Goal: Task Accomplishment & Management: Use online tool/utility

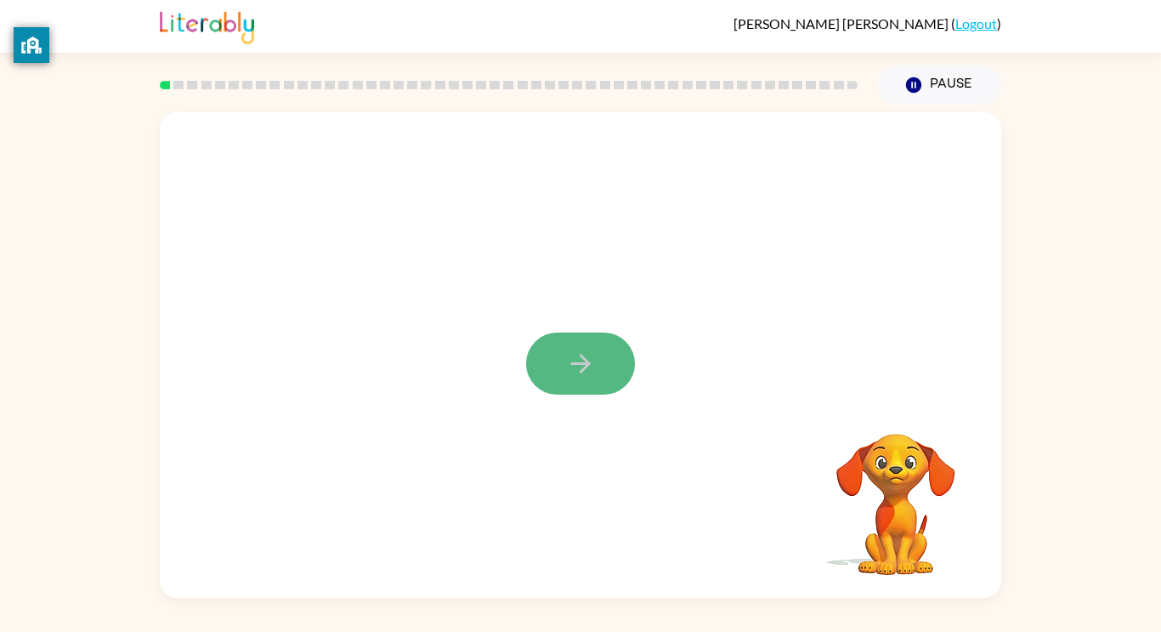
click at [573, 356] on icon "button" at bounding box center [581, 364] width 30 height 30
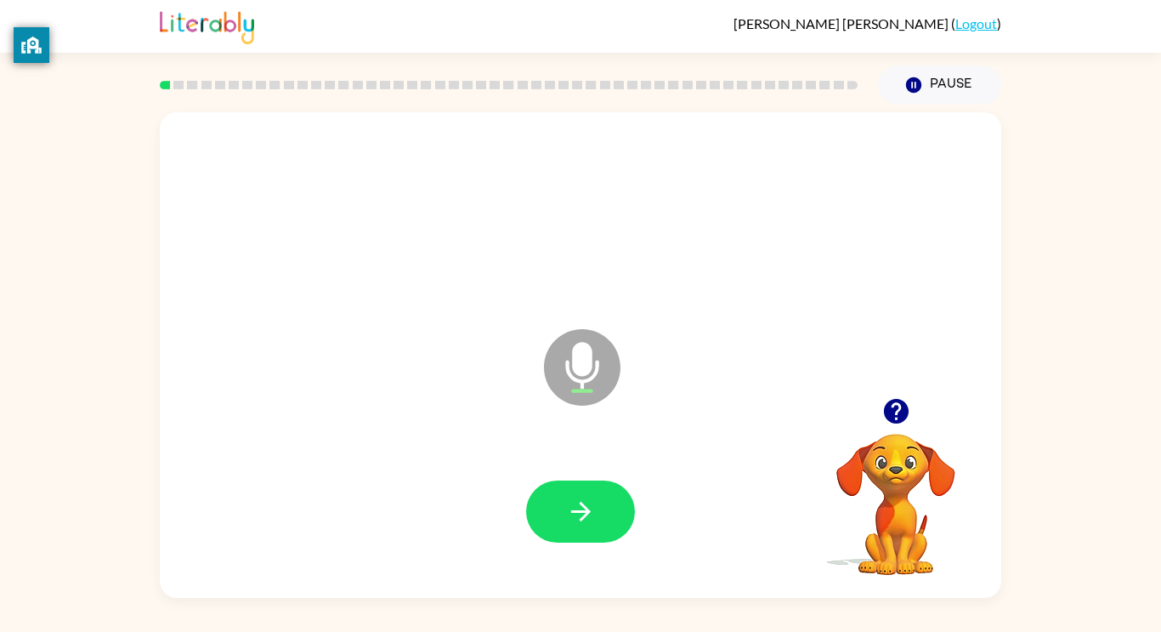
click at [573, 356] on icon "Microphone The Microphone is here when it is your turn to talk" at bounding box center [667, 389] width 255 height 128
click at [568, 514] on icon "button" at bounding box center [581, 512] width 30 height 30
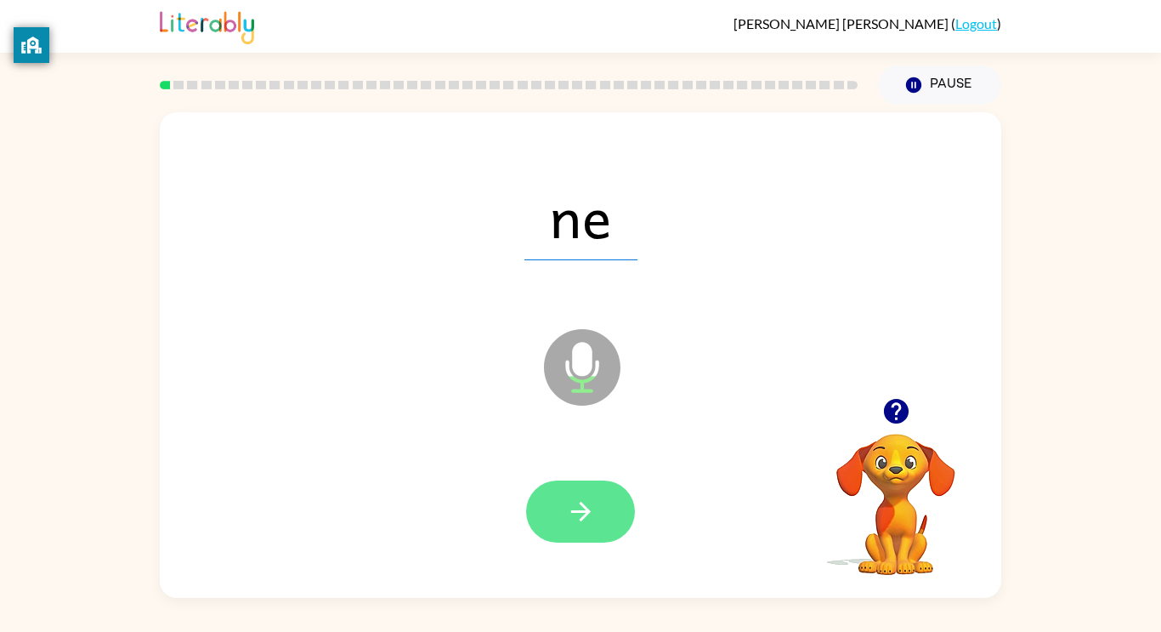
click at [568, 513] on icon "button" at bounding box center [581, 512] width 30 height 30
click at [568, 513] on div at bounding box center [580, 511] width 109 height 62
click at [568, 513] on icon "button" at bounding box center [581, 512] width 30 height 30
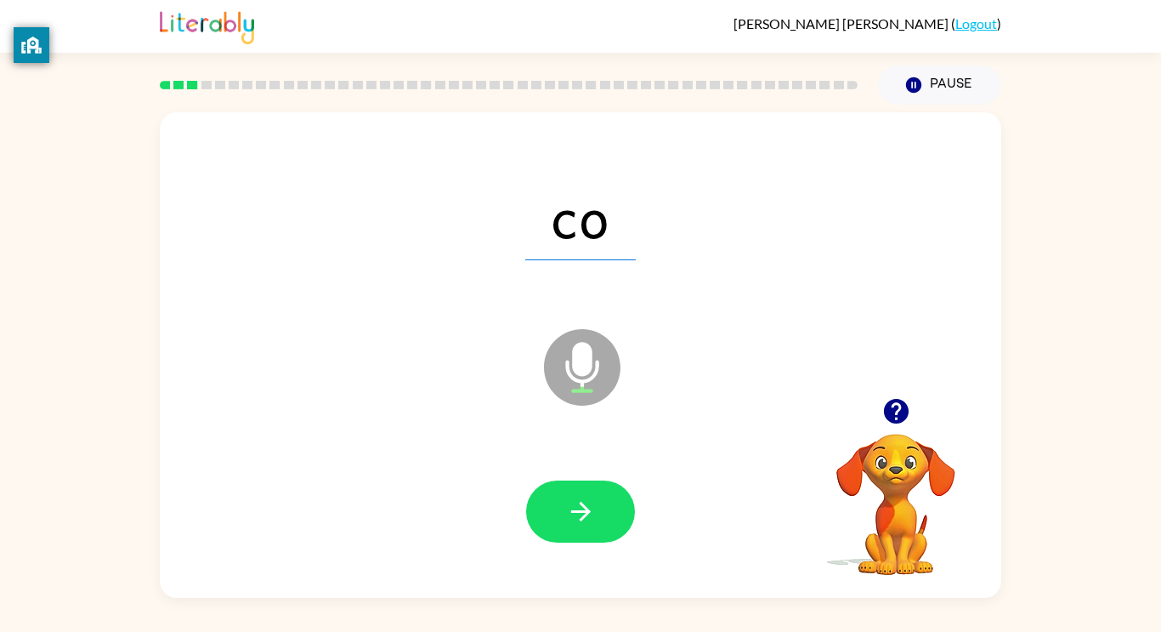
click at [568, 513] on icon "button" at bounding box center [581, 512] width 30 height 30
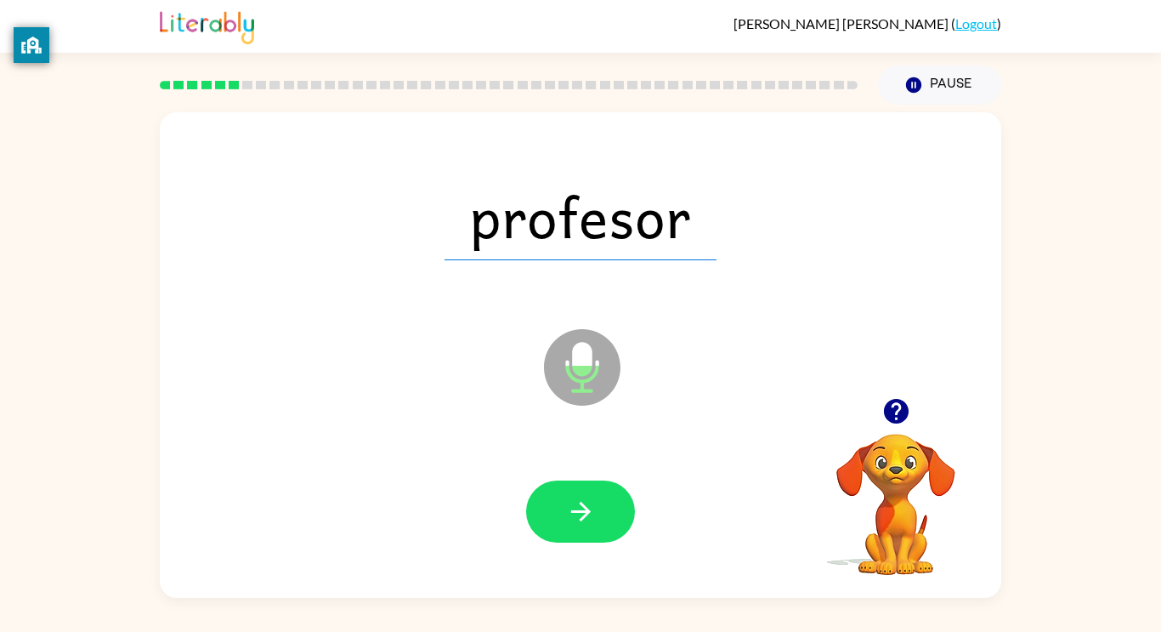
click at [568, 513] on icon "button" at bounding box center [581, 512] width 30 height 30
click at [568, 513] on div at bounding box center [580, 511] width 109 height 62
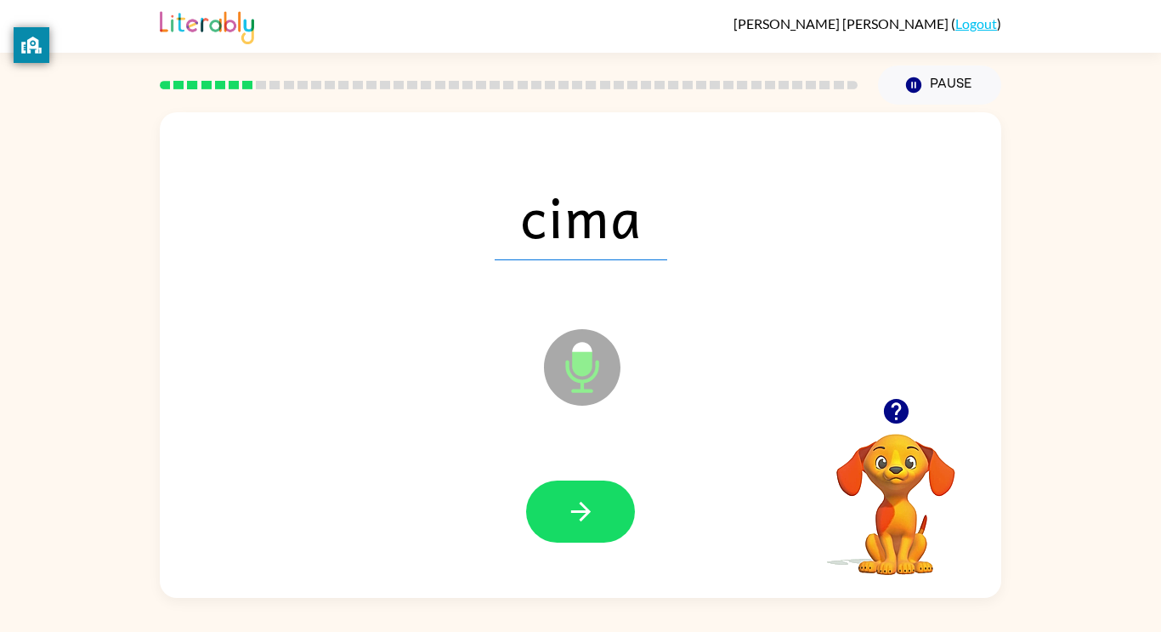
click at [568, 513] on icon "button" at bounding box center [581, 512] width 30 height 30
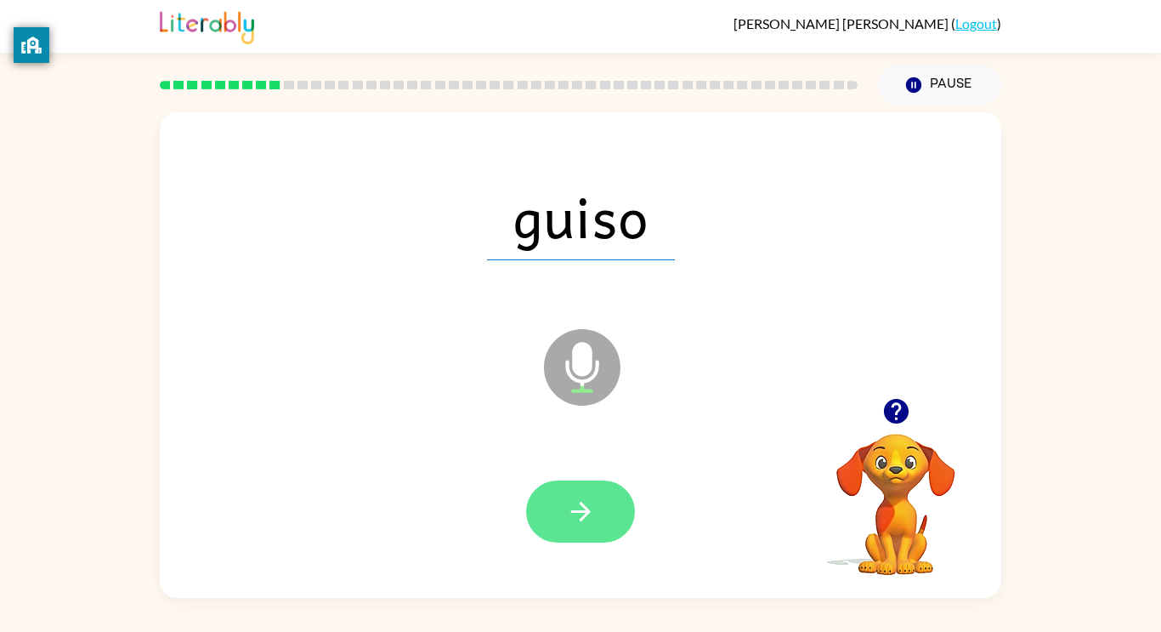
click at [587, 519] on icon "button" at bounding box center [581, 512] width 30 height 30
click at [587, 519] on div at bounding box center [580, 511] width 109 height 62
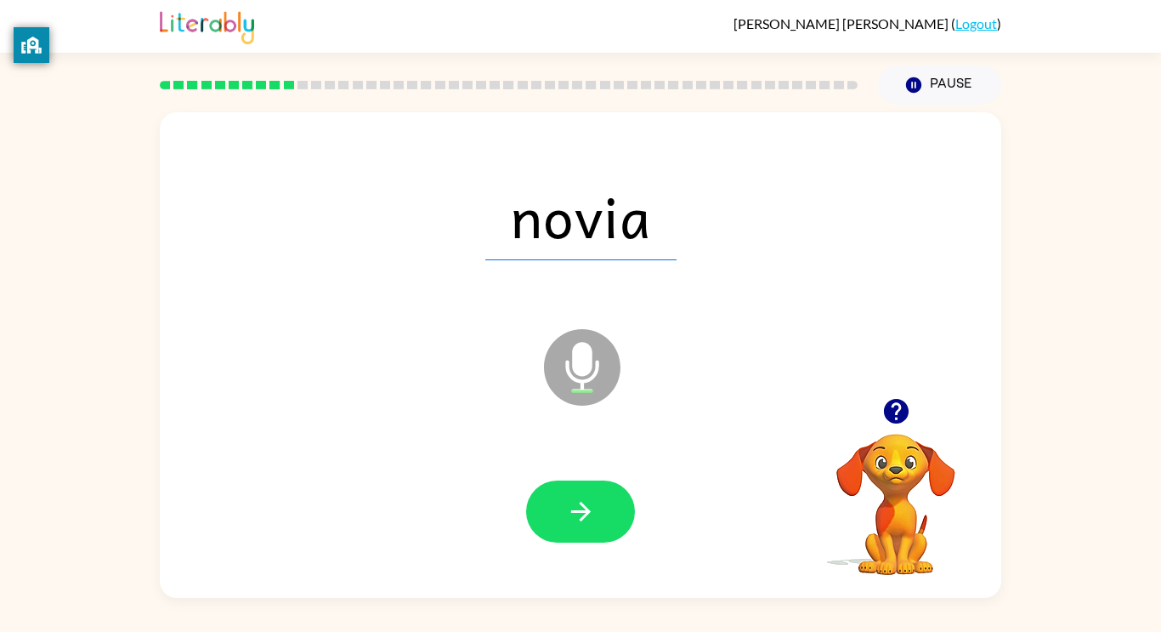
click at [587, 519] on icon "button" at bounding box center [581, 512] width 30 height 30
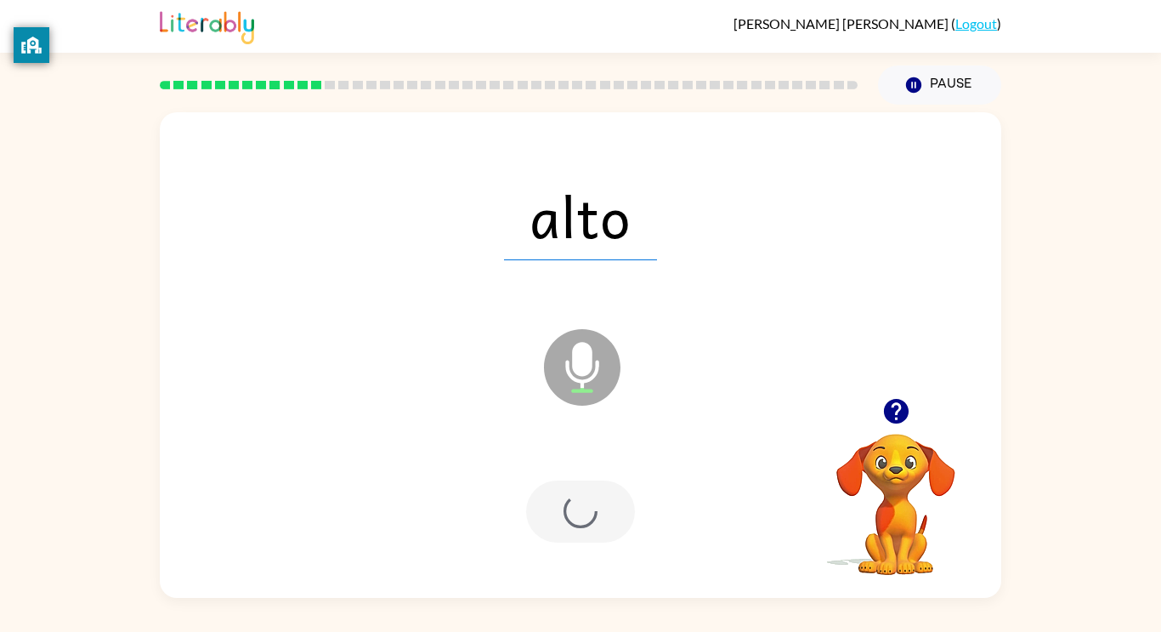
click at [587, 519] on div at bounding box center [580, 511] width 109 height 62
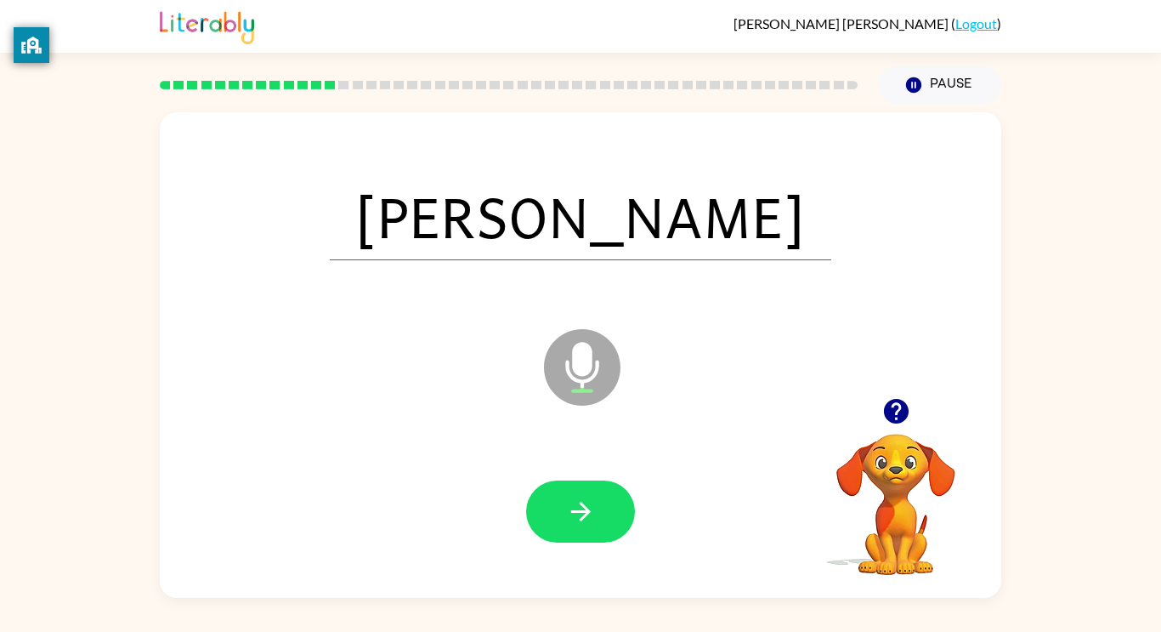
click at [587, 519] on icon "button" at bounding box center [581, 512] width 30 height 30
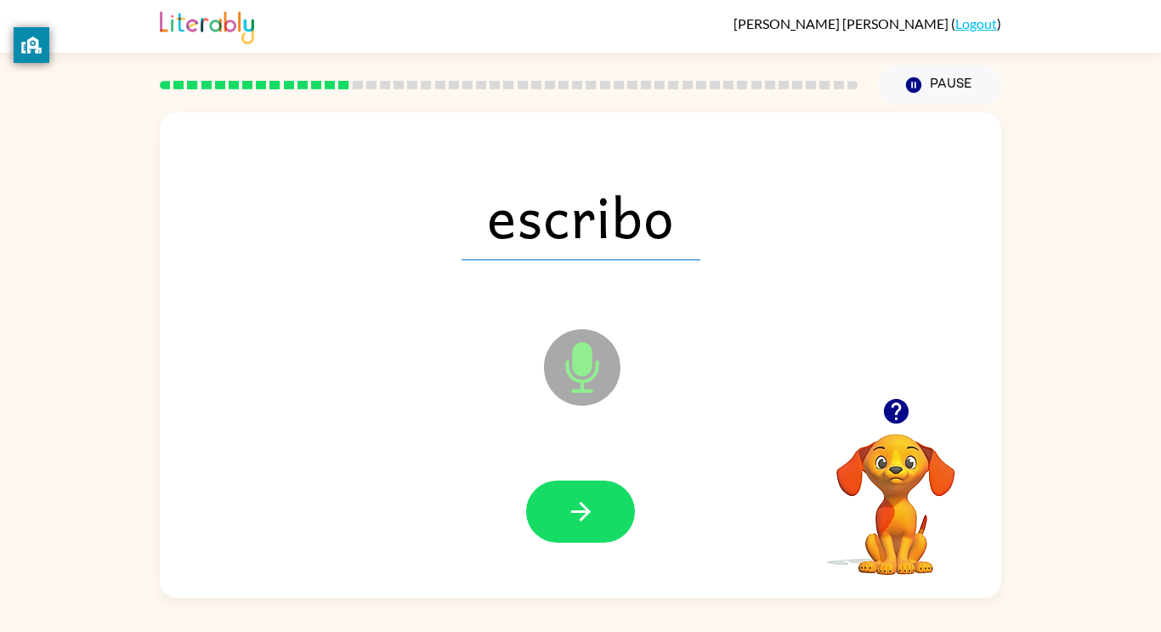
click at [587, 519] on icon "button" at bounding box center [581, 512] width 30 height 30
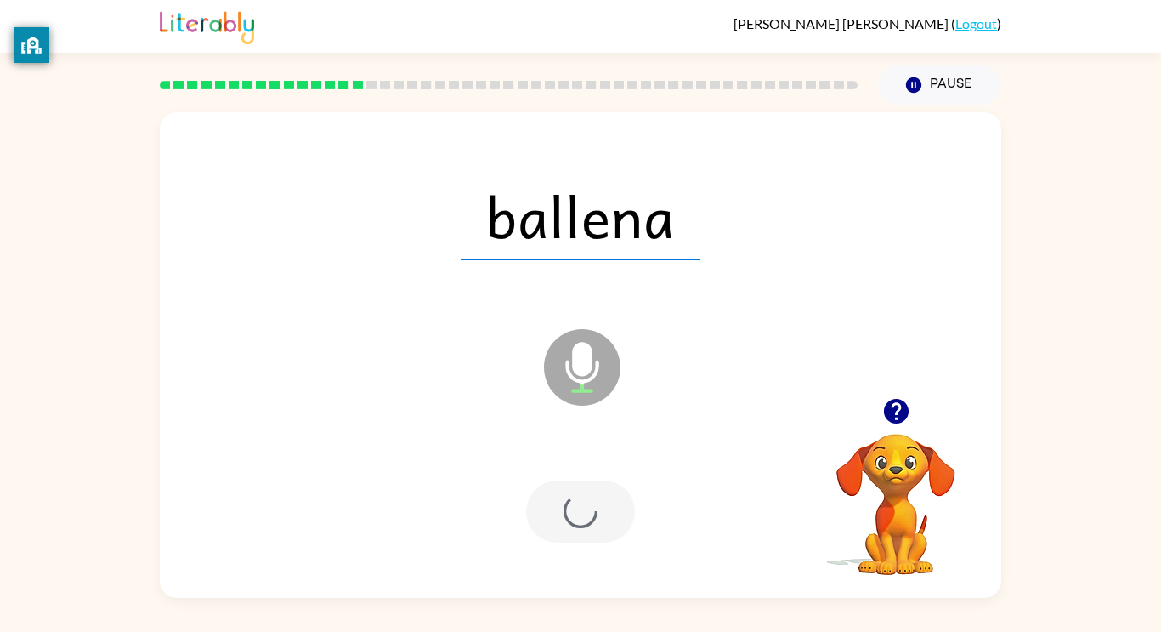
click at [587, 519] on div at bounding box center [580, 511] width 109 height 62
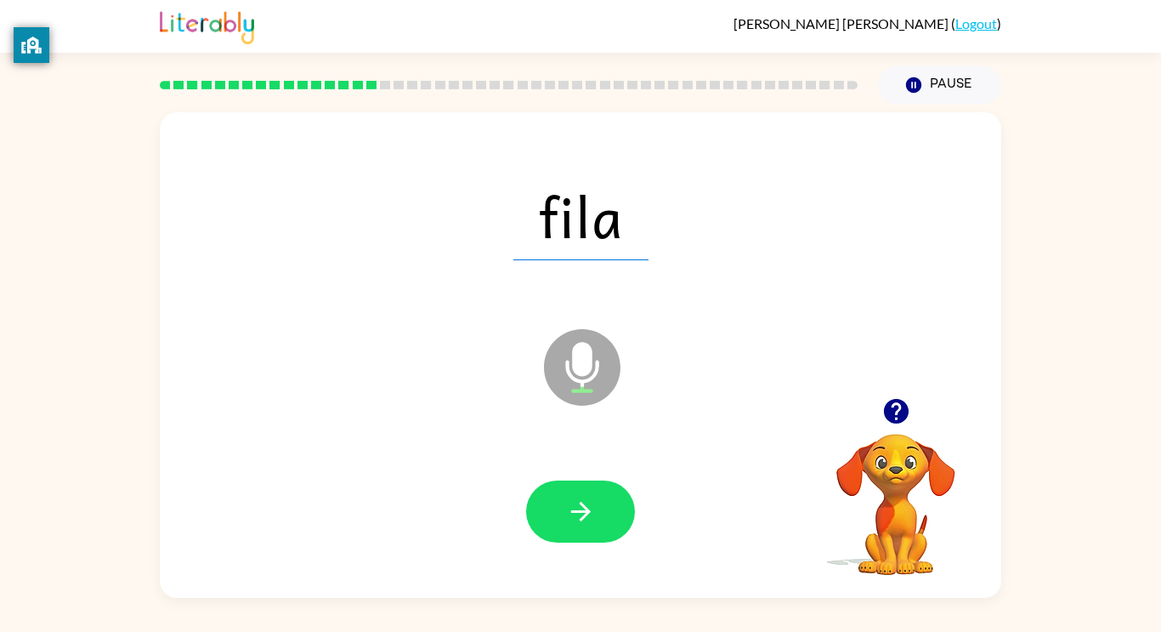
click at [587, 519] on icon "button" at bounding box center [581, 512] width 30 height 30
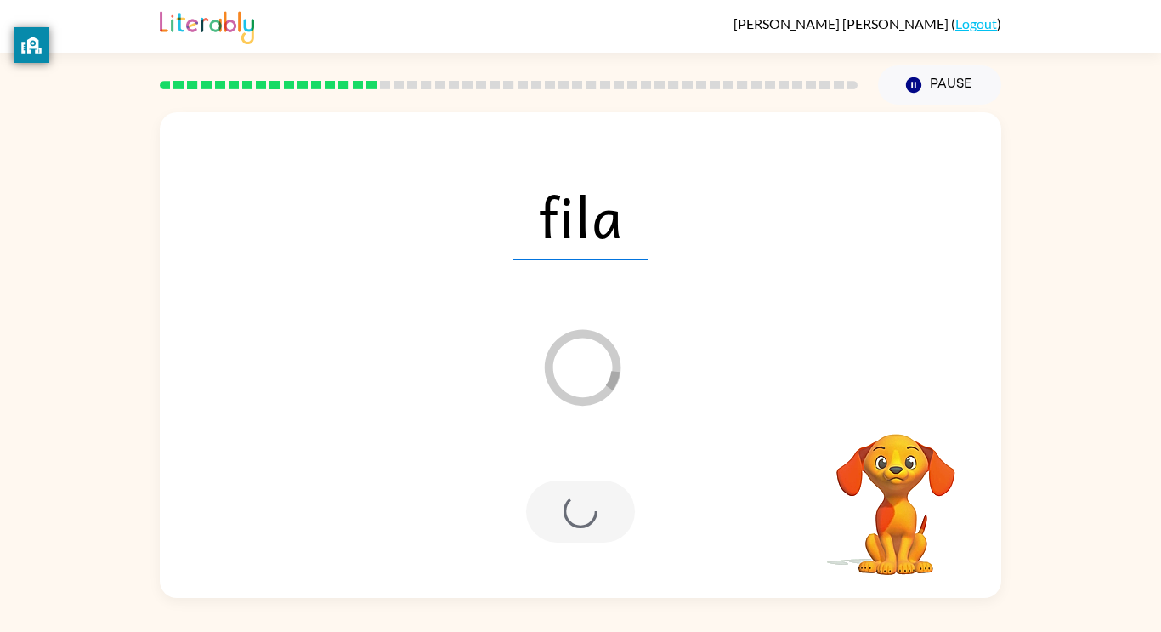
click at [587, 519] on div at bounding box center [580, 511] width 109 height 62
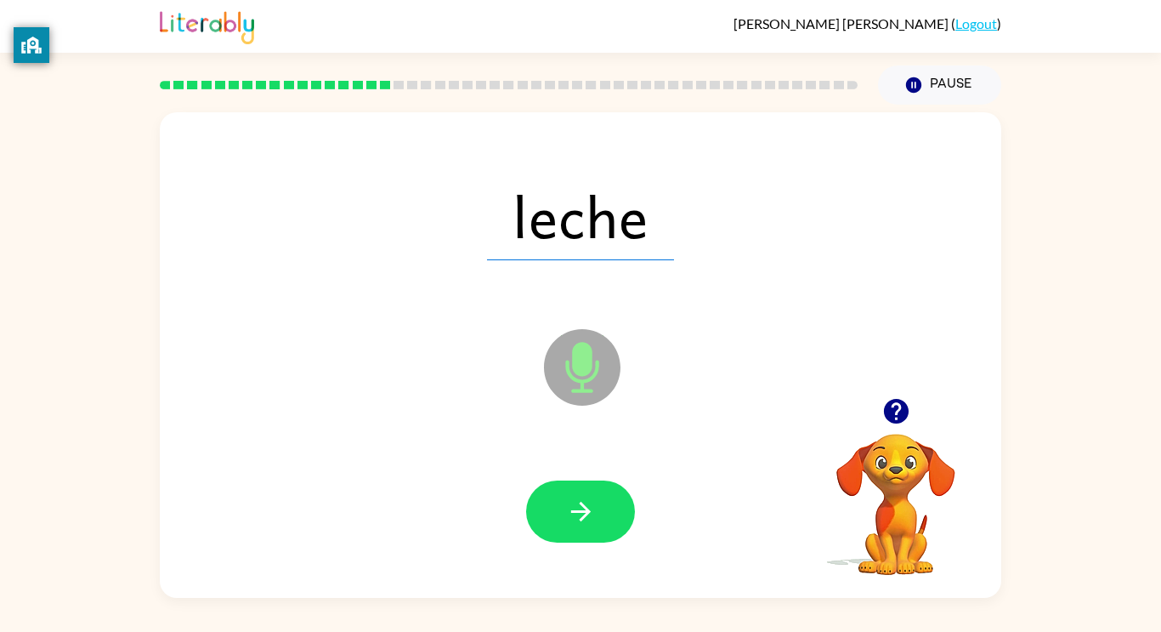
click at [1156, 611] on div "[PERSON_NAME] ( Logout ) Pause Pause leche Microphone The Microphone is here wh…" at bounding box center [580, 316] width 1161 height 632
click at [572, 513] on icon "button" at bounding box center [581, 512] width 30 height 30
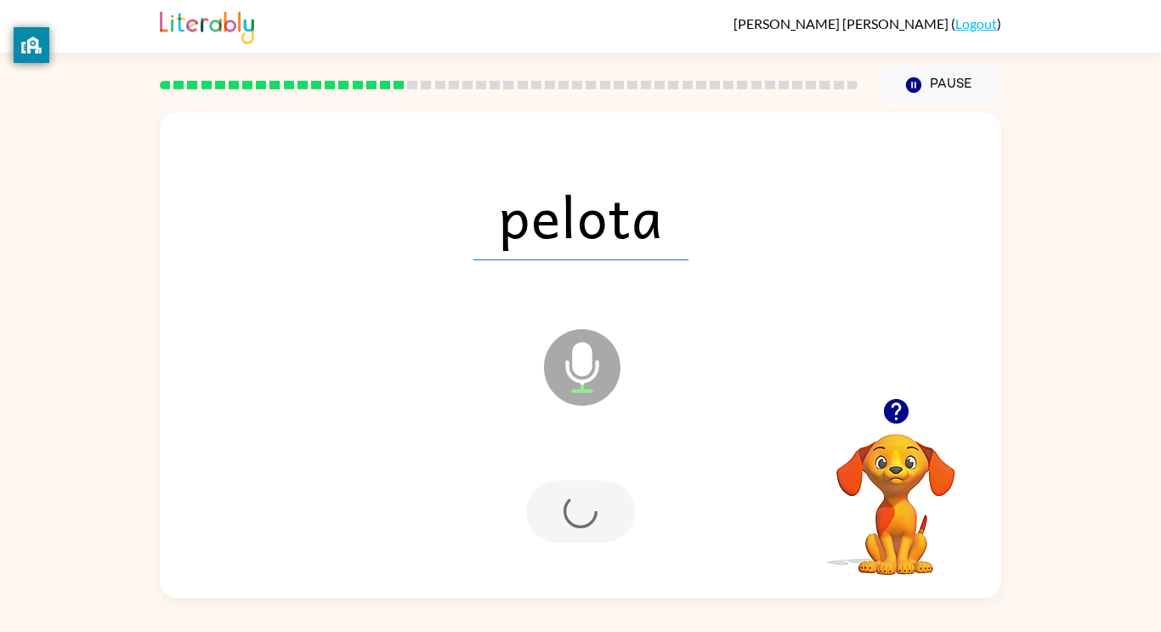
click at [572, 513] on div at bounding box center [580, 511] width 109 height 62
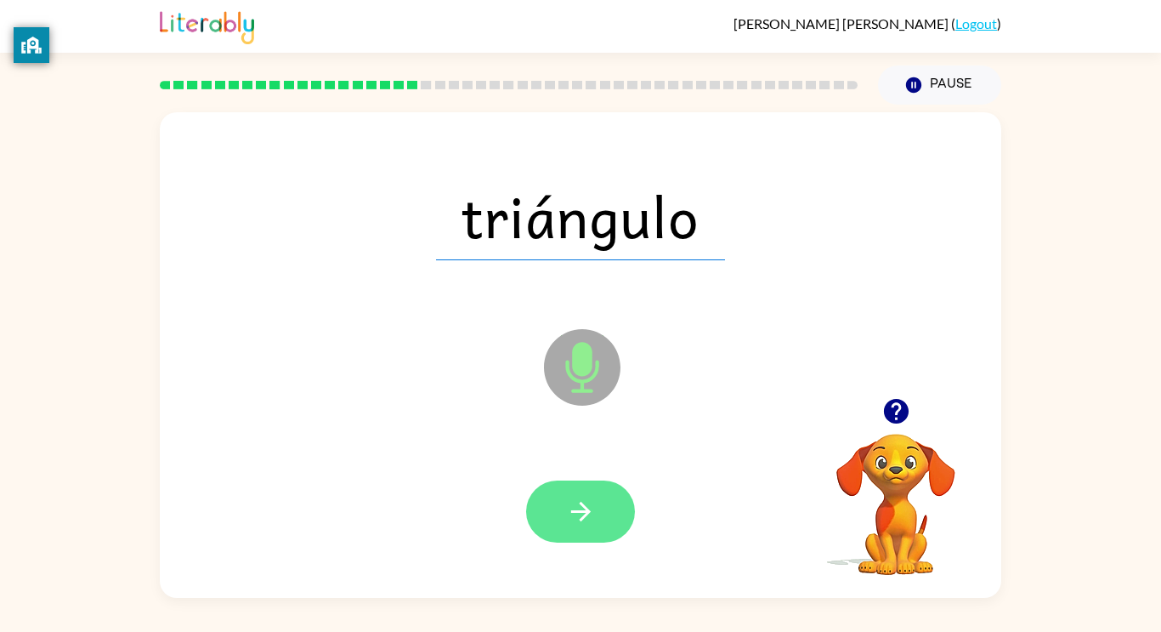
click at [567, 519] on icon "button" at bounding box center [581, 512] width 30 height 30
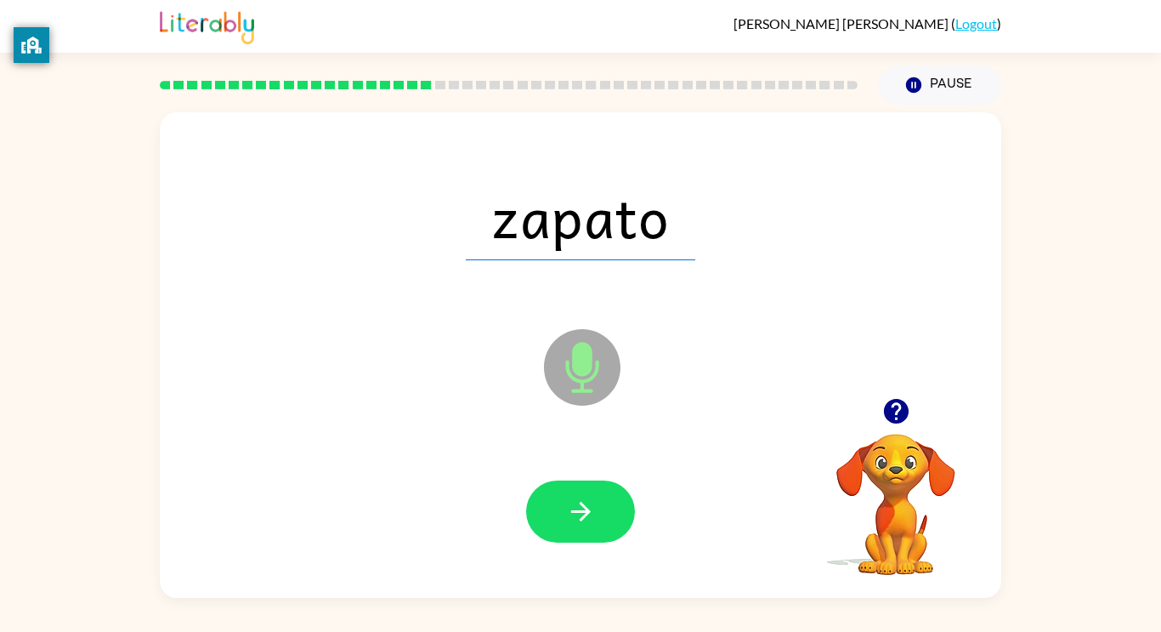
click at [567, 519] on icon "button" at bounding box center [581, 512] width 30 height 30
click at [567, 519] on div at bounding box center [580, 511] width 109 height 62
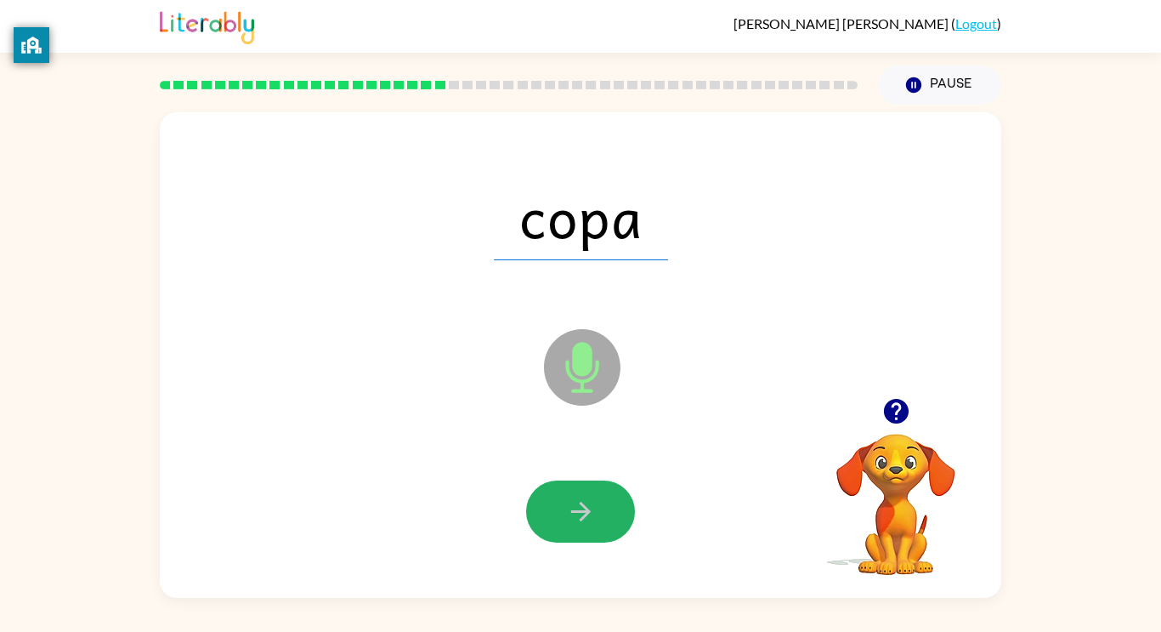
click at [526, 480] on button "button" at bounding box center [580, 511] width 109 height 62
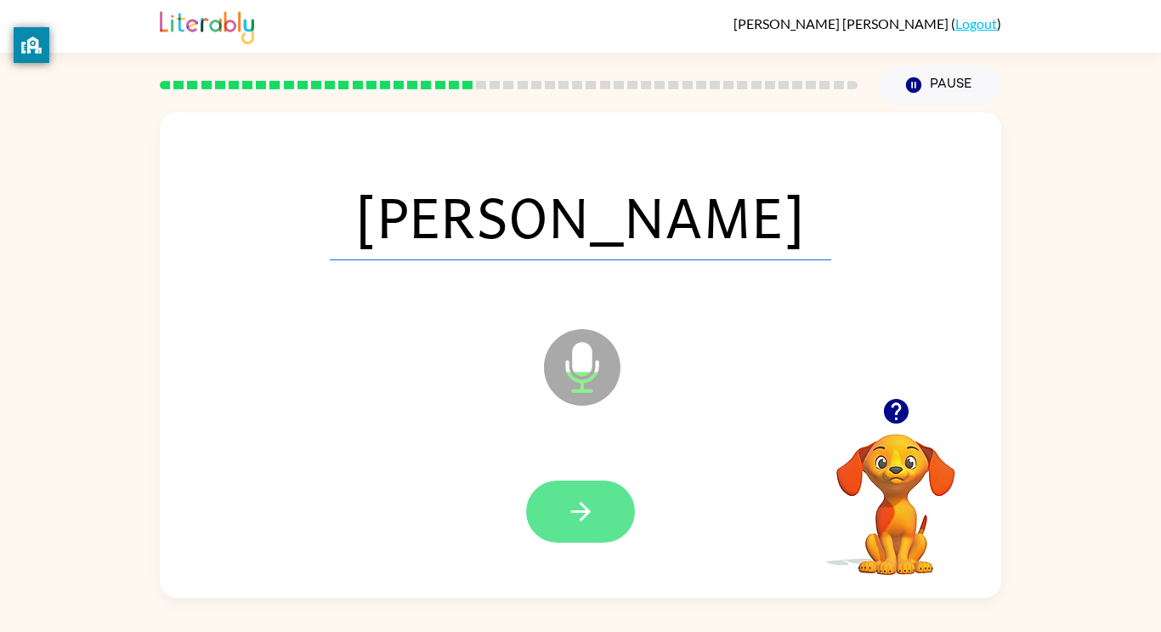
click at [553, 536] on button "button" at bounding box center [580, 511] width 109 height 62
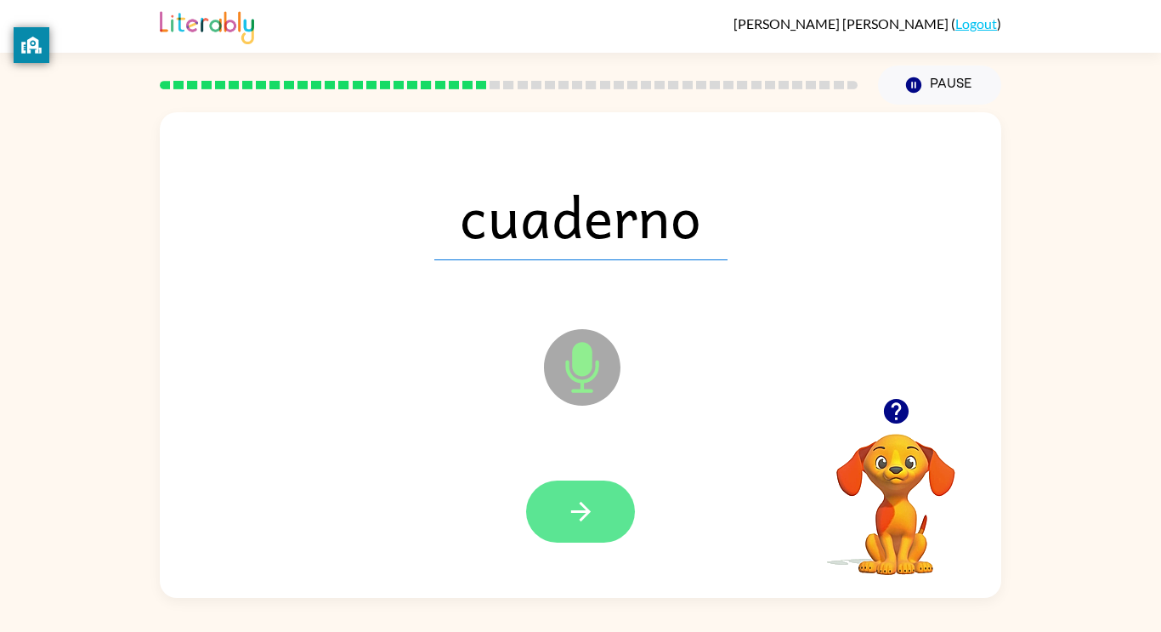
click at [570, 535] on button "button" at bounding box center [580, 511] width 109 height 62
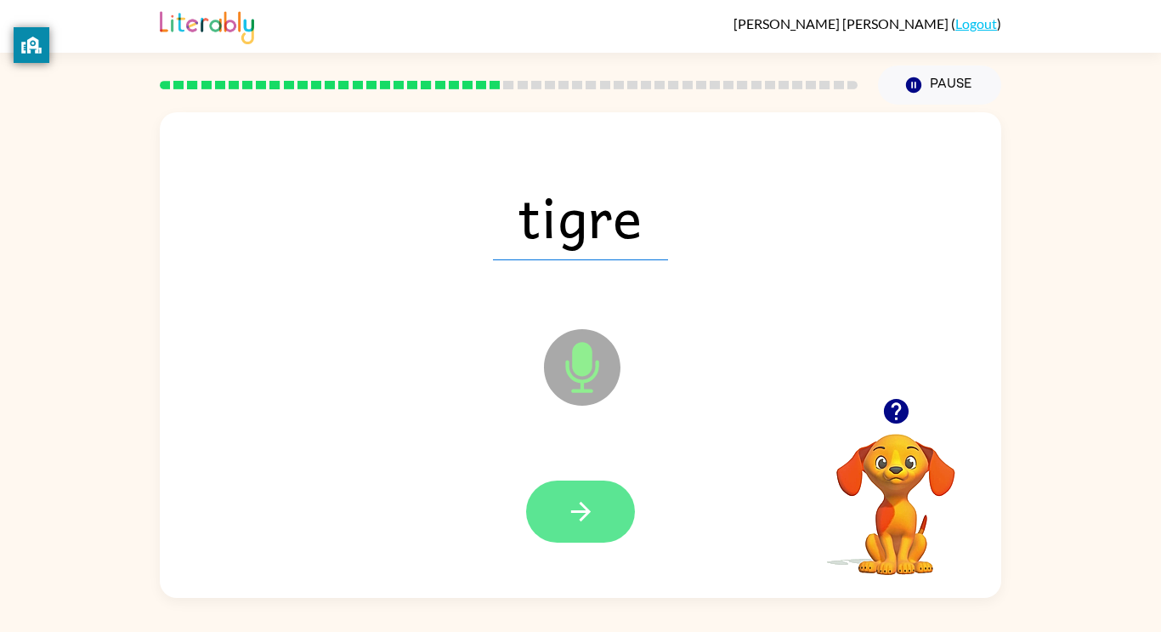
click at [588, 491] on button "button" at bounding box center [580, 511] width 109 height 62
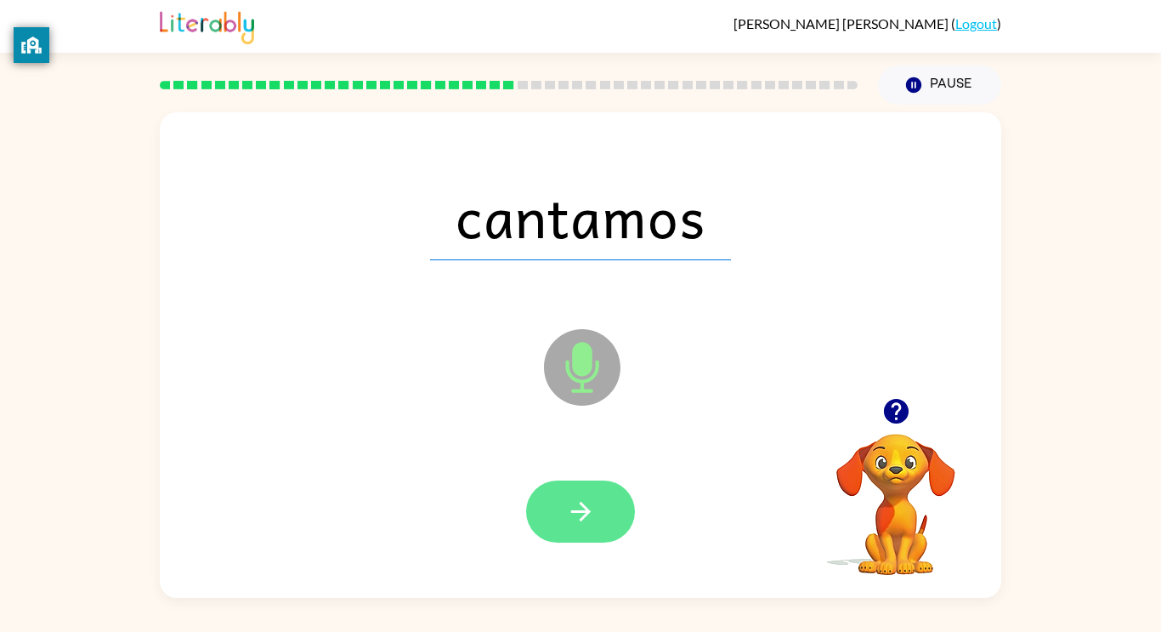
click at [611, 533] on button "button" at bounding box center [580, 511] width 109 height 62
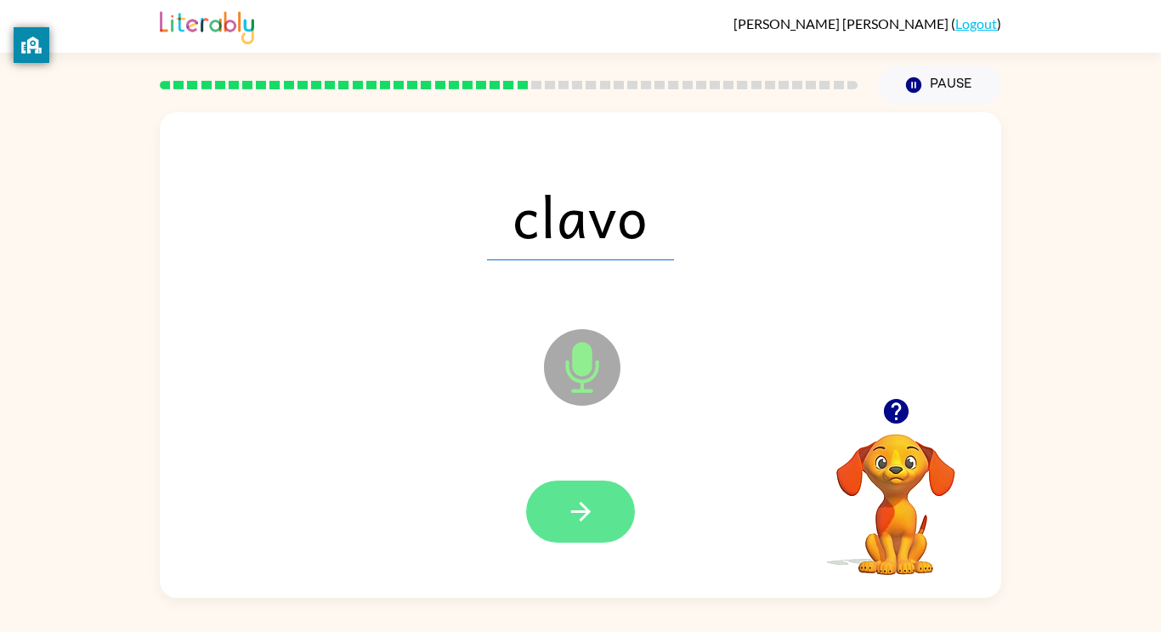
click at [593, 524] on icon "button" at bounding box center [581, 512] width 30 height 30
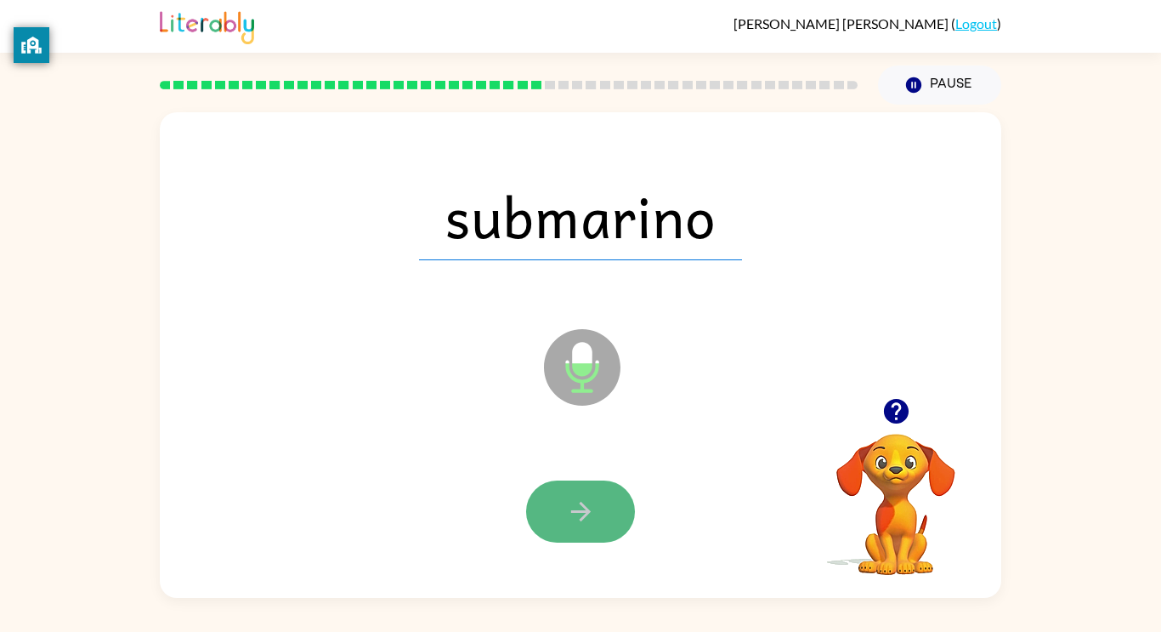
click at [594, 511] on icon "button" at bounding box center [581, 512] width 30 height 30
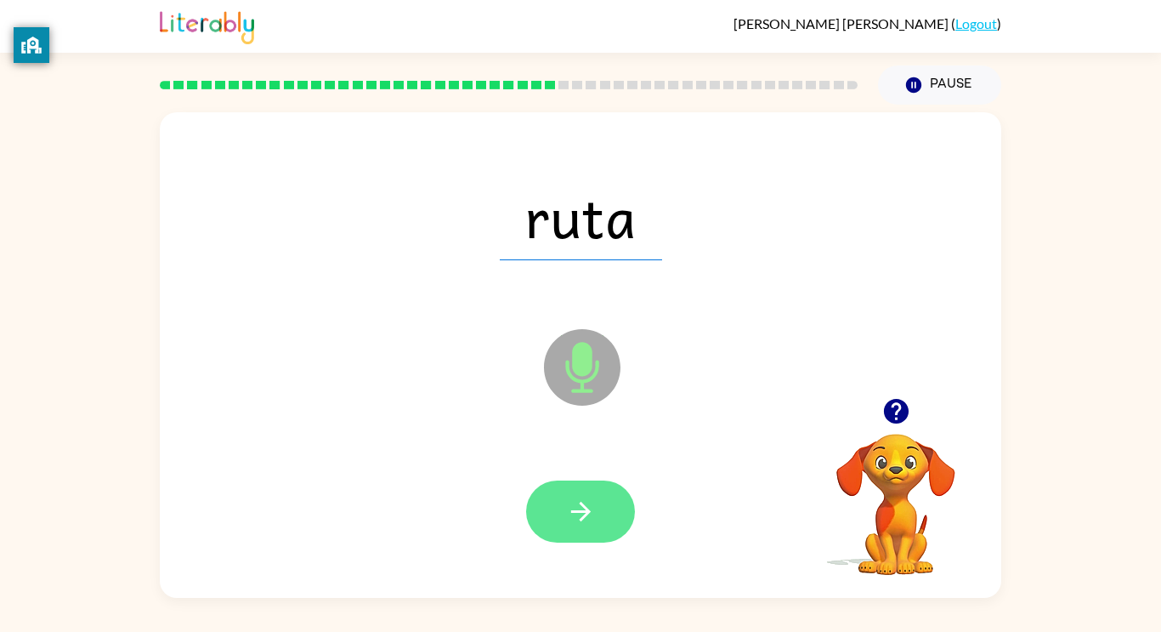
click at [584, 540] on button "button" at bounding box center [580, 511] width 109 height 62
click at [597, 514] on button "button" at bounding box center [580, 511] width 109 height 62
click at [595, 525] on icon "button" at bounding box center [581, 512] width 30 height 30
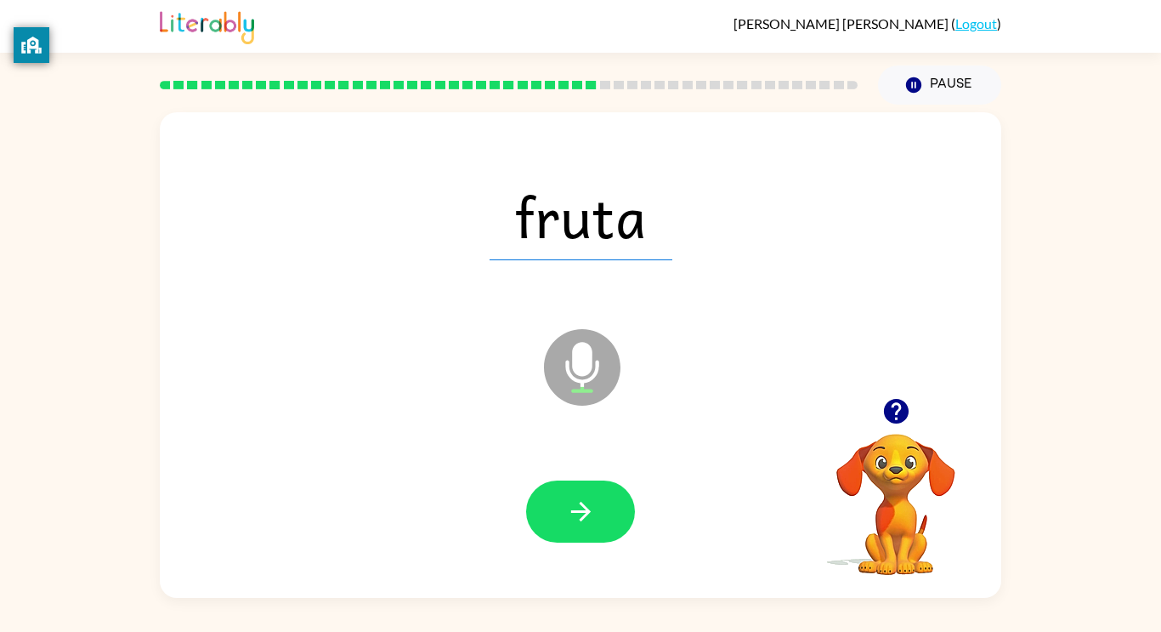
click at [593, 511] on icon "button" at bounding box center [581, 512] width 30 height 30
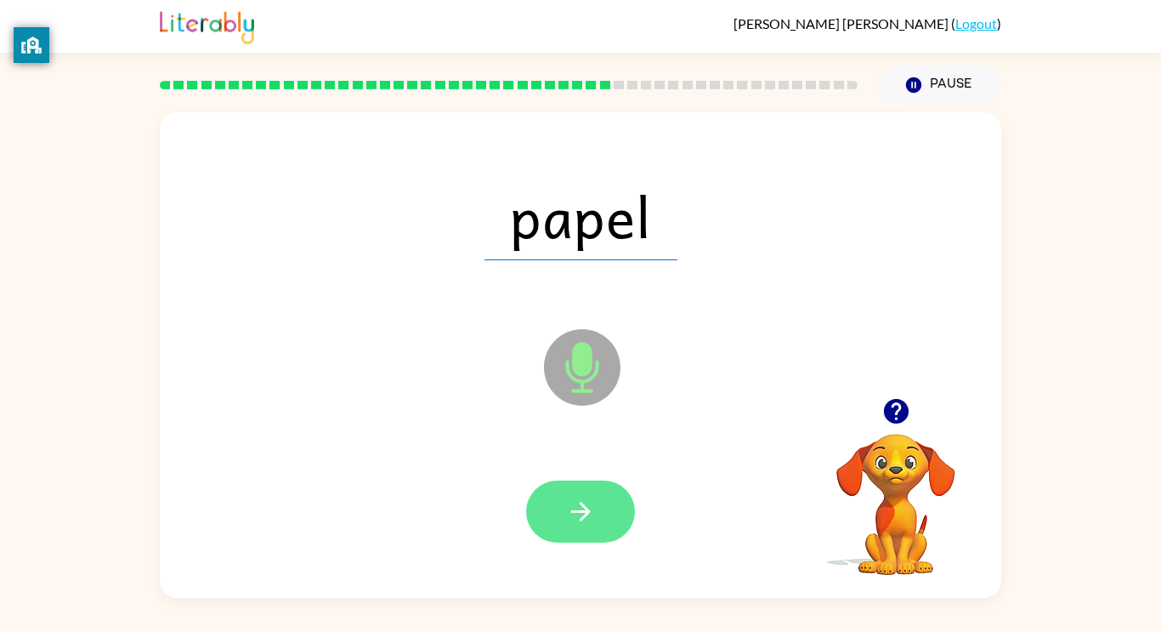
click at [590, 526] on button "button" at bounding box center [580, 511] width 109 height 62
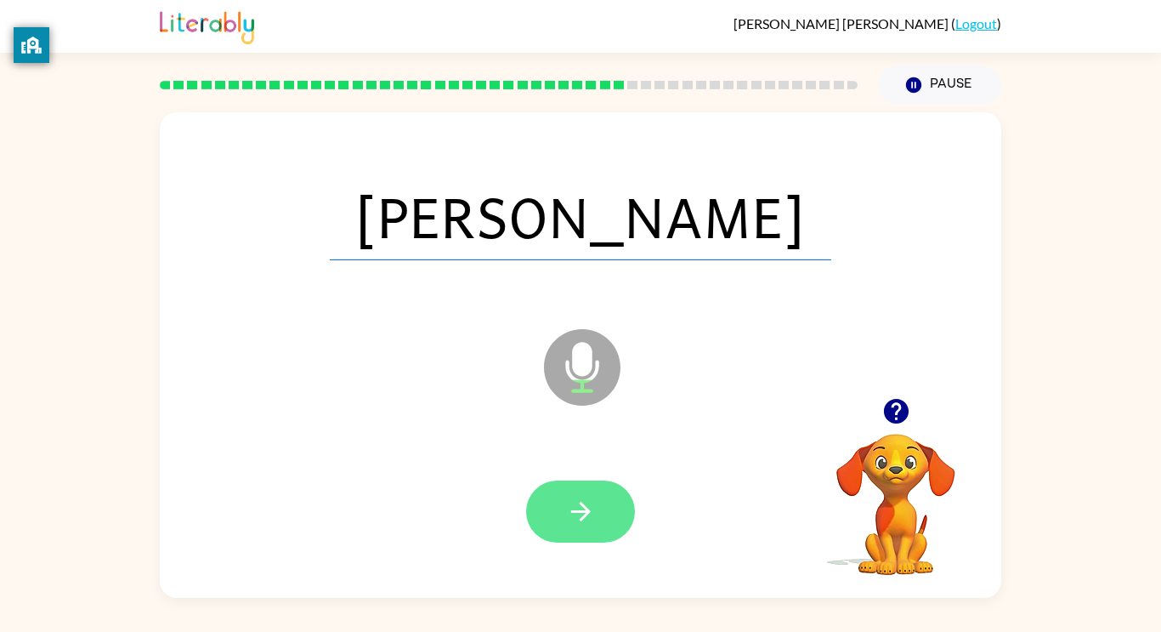
click at [593, 528] on button "button" at bounding box center [580, 511] width 109 height 62
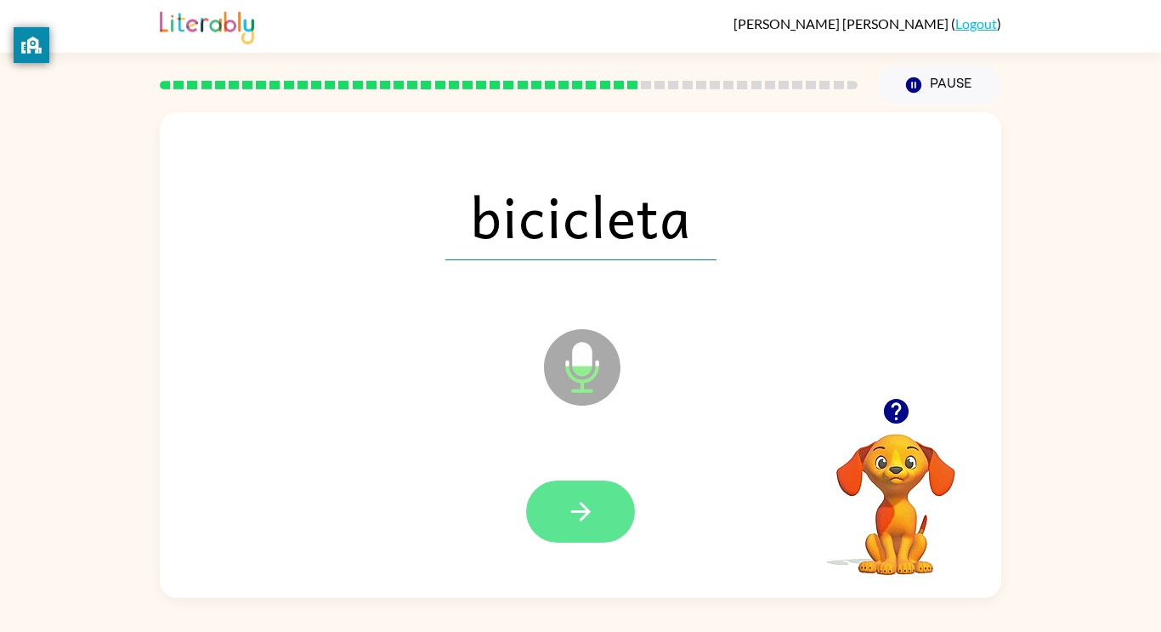
click at [576, 536] on button "button" at bounding box center [580, 511] width 109 height 62
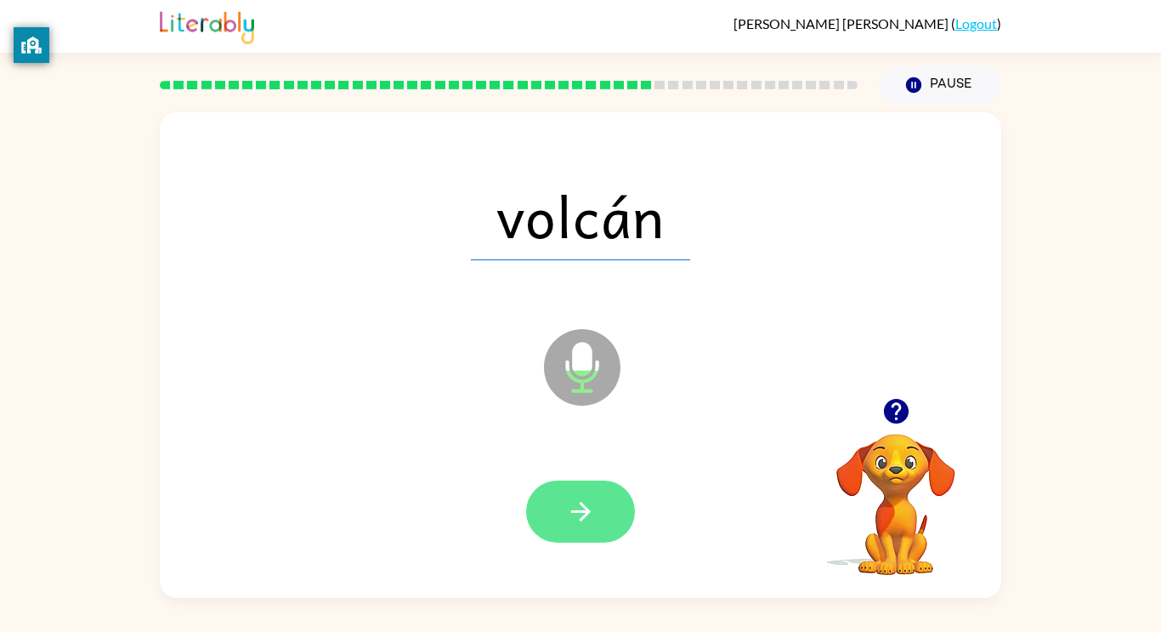
click at [595, 519] on icon "button" at bounding box center [581, 512] width 30 height 30
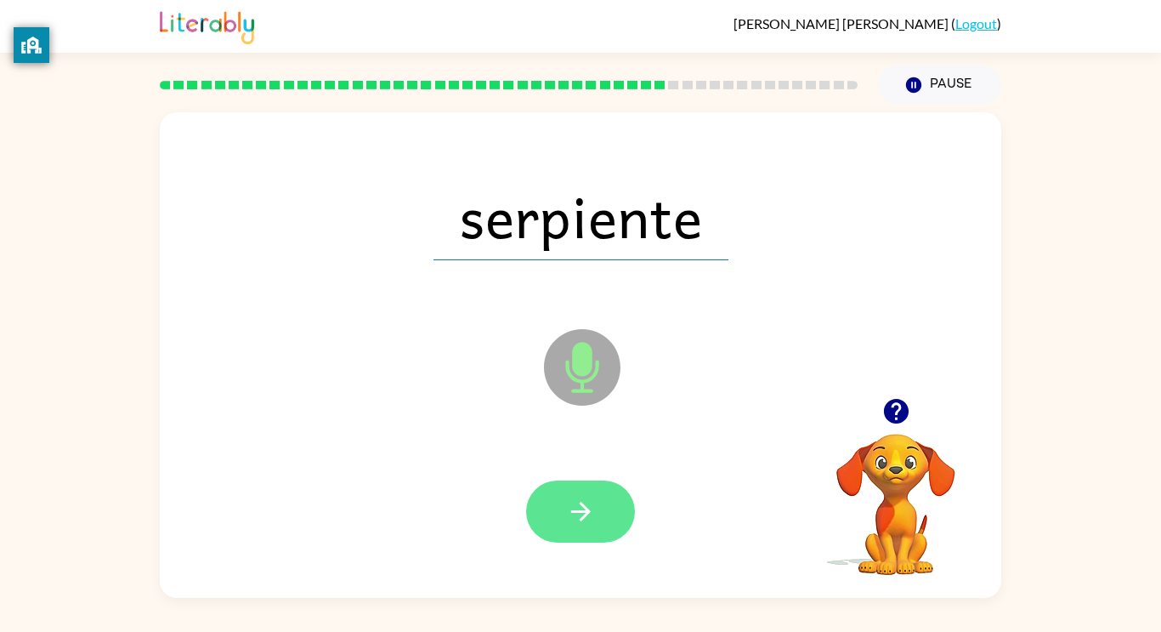
click at [598, 528] on button "button" at bounding box center [580, 511] width 109 height 62
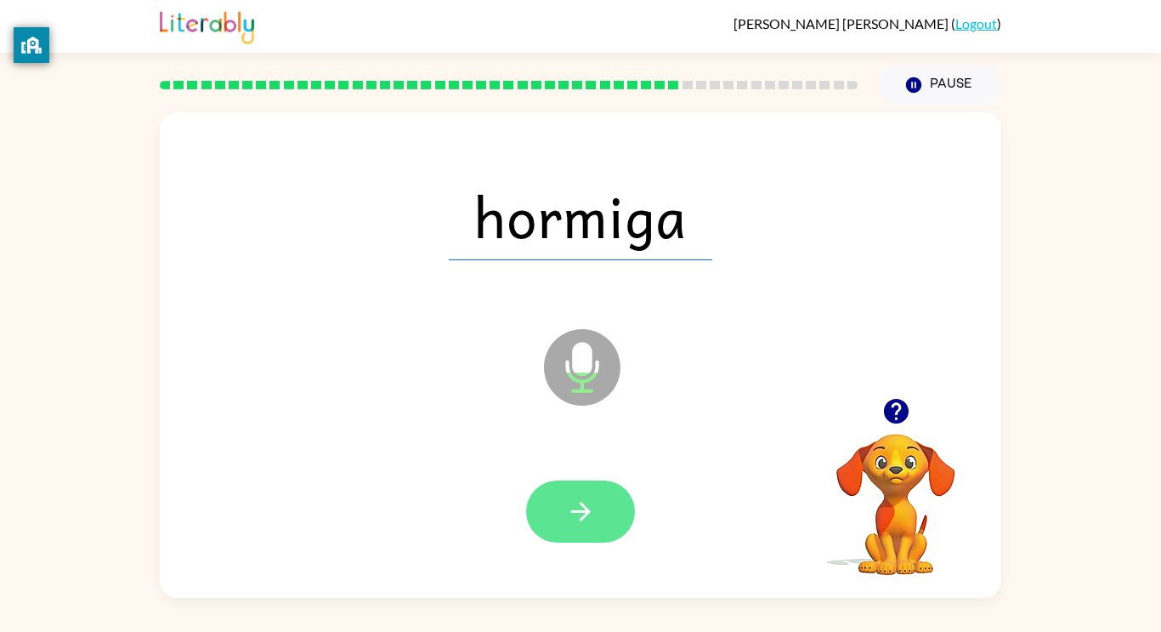
click at [596, 525] on button "button" at bounding box center [580, 511] width 109 height 62
click at [595, 532] on div at bounding box center [580, 511] width 109 height 62
click at [594, 525] on icon "button" at bounding box center [581, 512] width 30 height 30
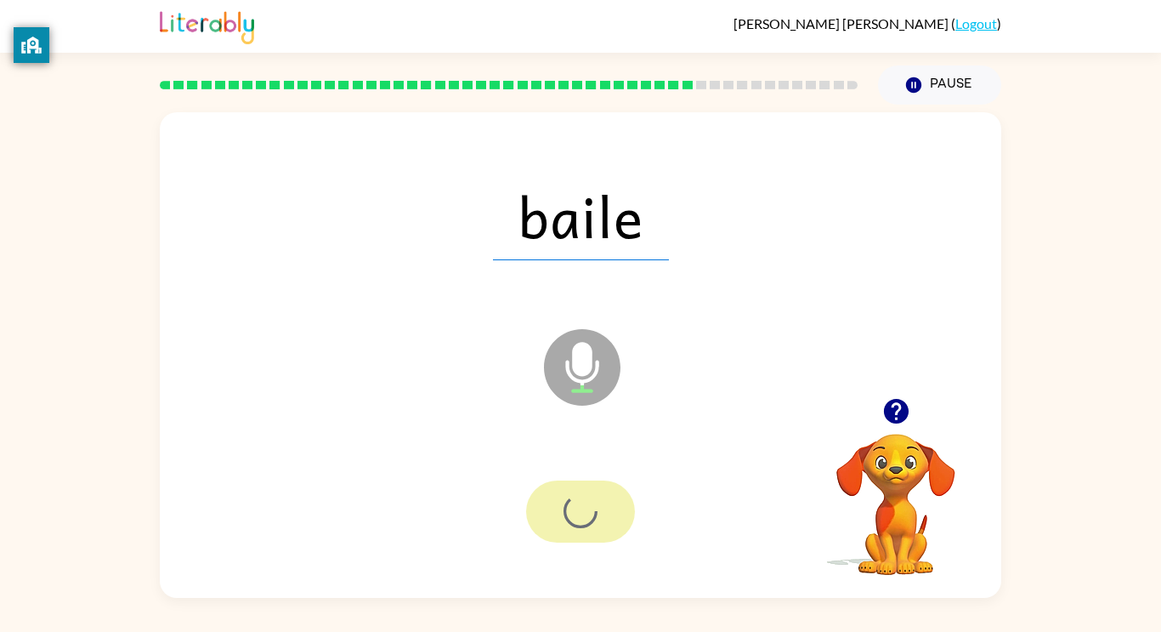
click at [594, 521] on div at bounding box center [580, 511] width 109 height 62
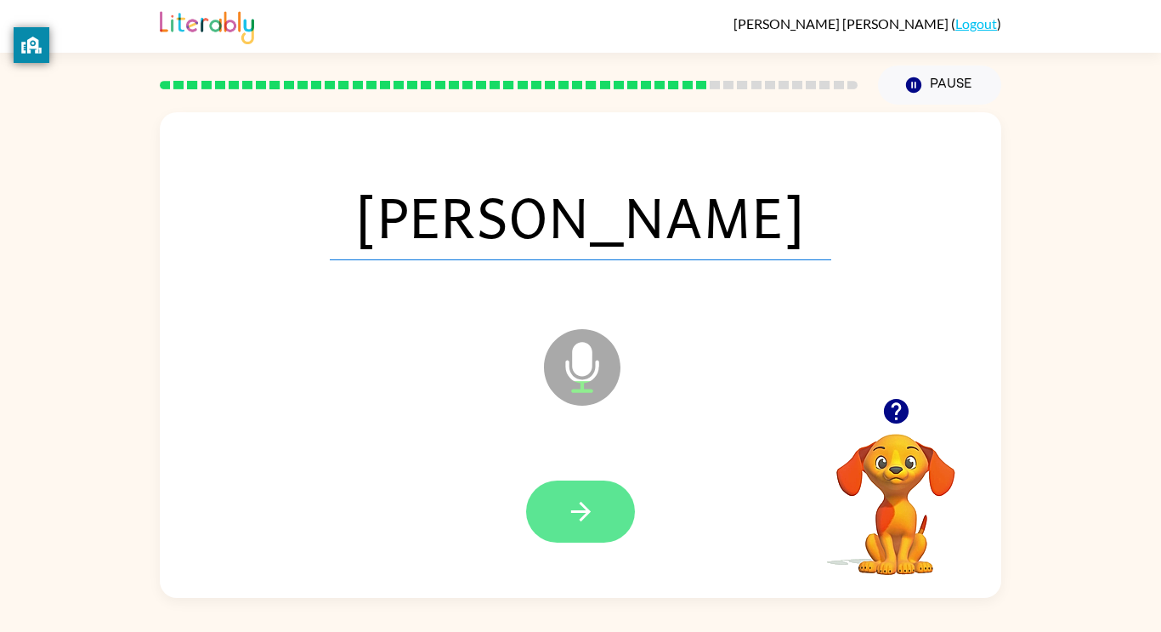
click at [593, 522] on icon "button" at bounding box center [581, 512] width 30 height 30
click at [593, 509] on div at bounding box center [580, 511] width 109 height 62
click at [590, 532] on div at bounding box center [580, 511] width 109 height 62
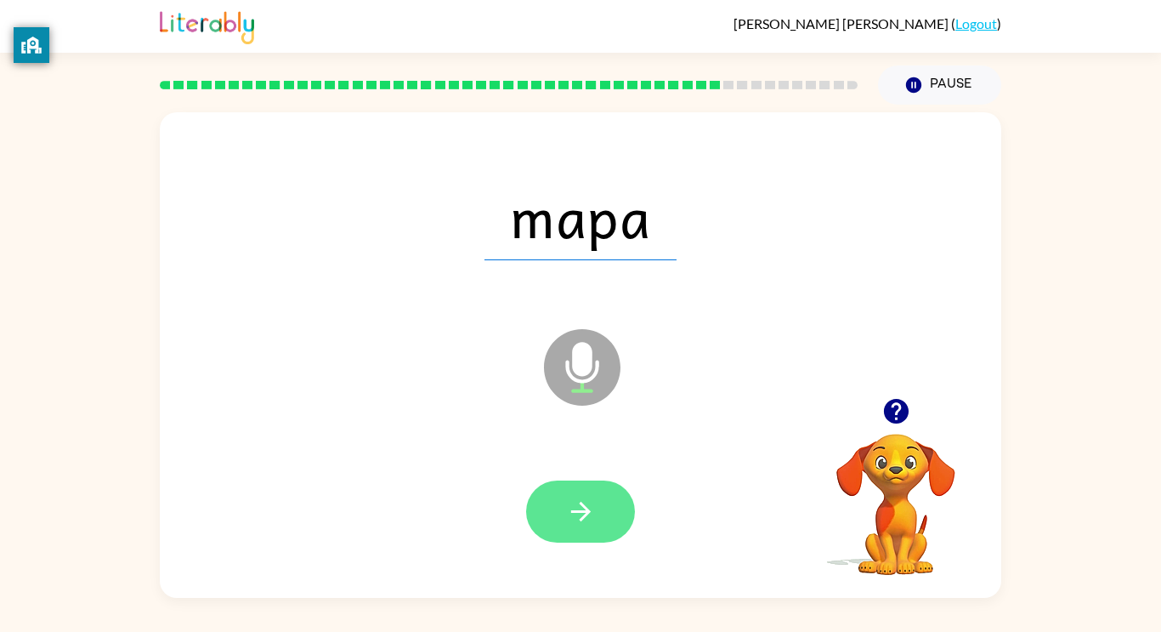
click at [593, 536] on button "button" at bounding box center [580, 511] width 109 height 62
click at [594, 540] on div at bounding box center [580, 511] width 109 height 62
click at [590, 534] on button "button" at bounding box center [580, 511] width 109 height 62
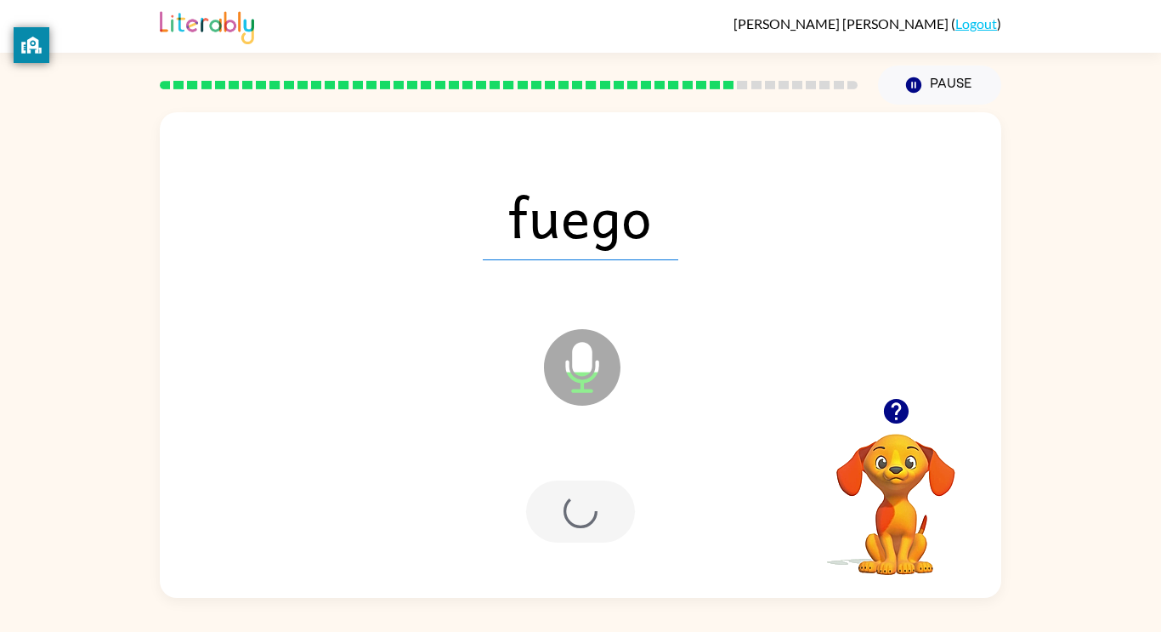
click at [590, 509] on div at bounding box center [580, 511] width 109 height 62
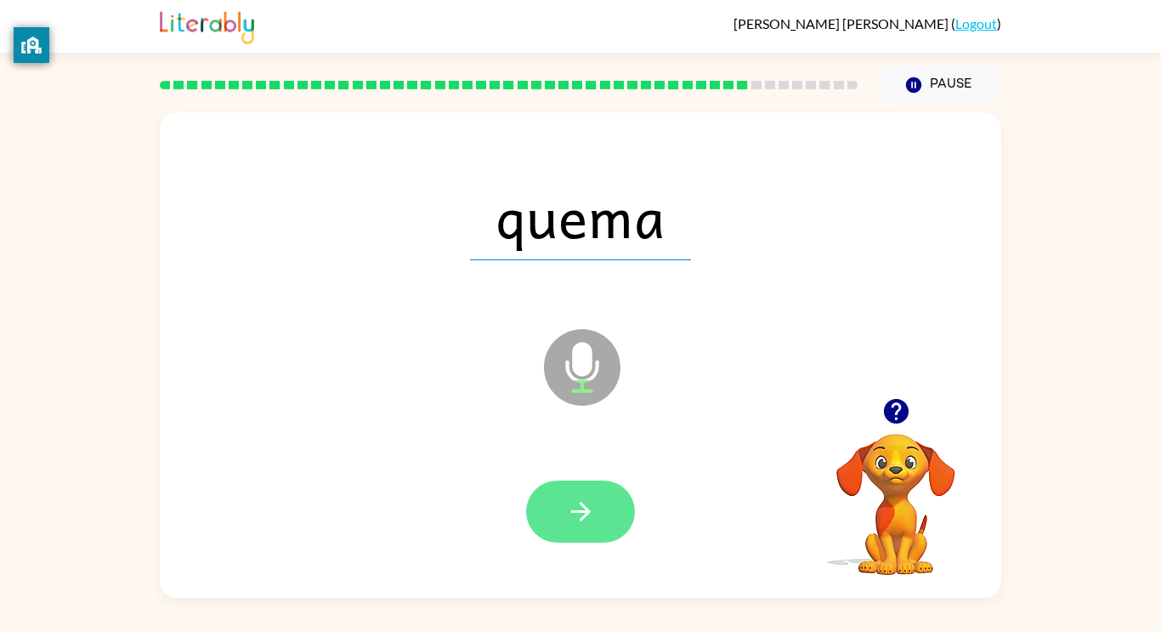
click at [593, 532] on button "button" at bounding box center [580, 511] width 109 height 62
click at [593, 526] on button "button" at bounding box center [580, 511] width 109 height 62
click at [595, 523] on icon "button" at bounding box center [581, 512] width 30 height 30
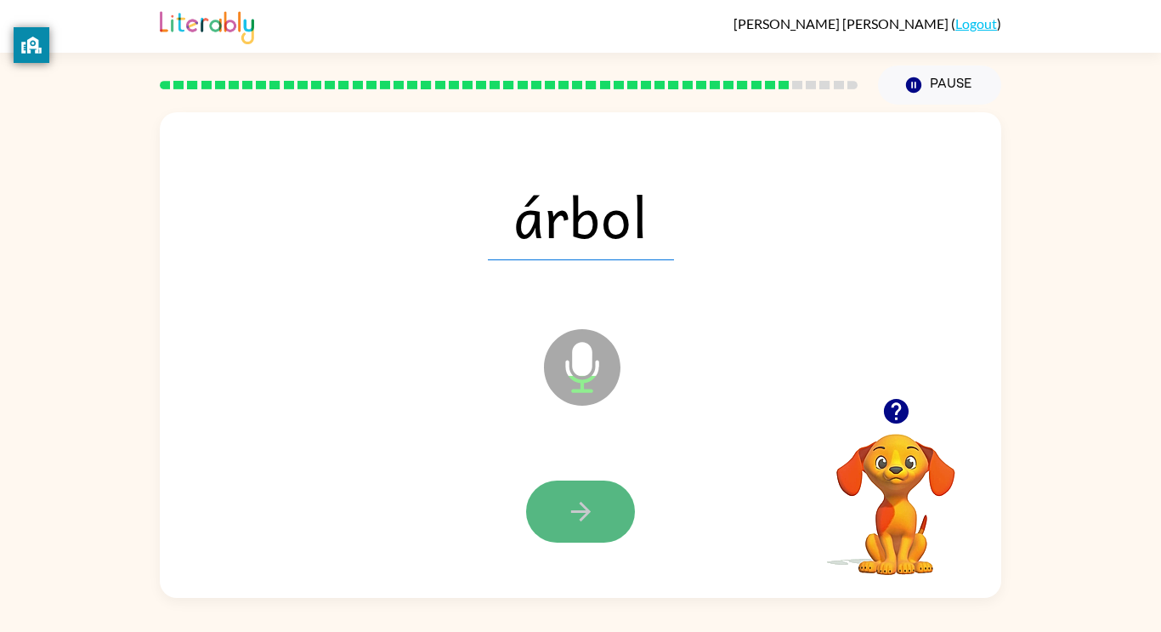
click at [590, 537] on button "button" at bounding box center [580, 511] width 109 height 62
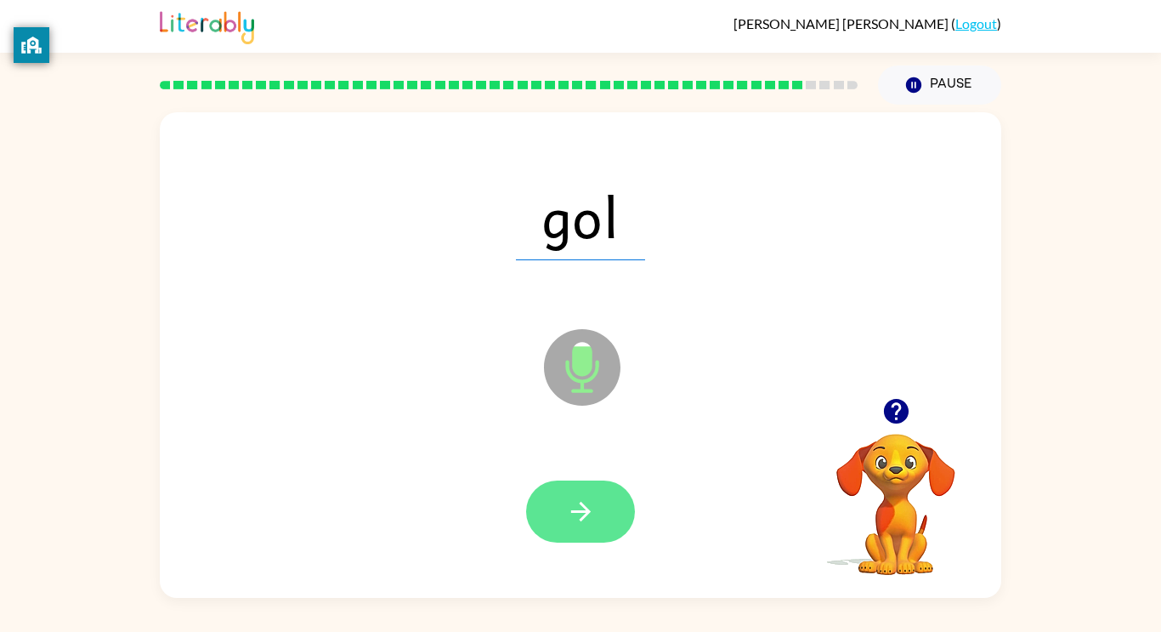
click at [590, 506] on icon "button" at bounding box center [581, 512] width 30 height 30
click at [596, 505] on button "button" at bounding box center [580, 511] width 109 height 62
click at [595, 528] on button "button" at bounding box center [580, 511] width 109 height 62
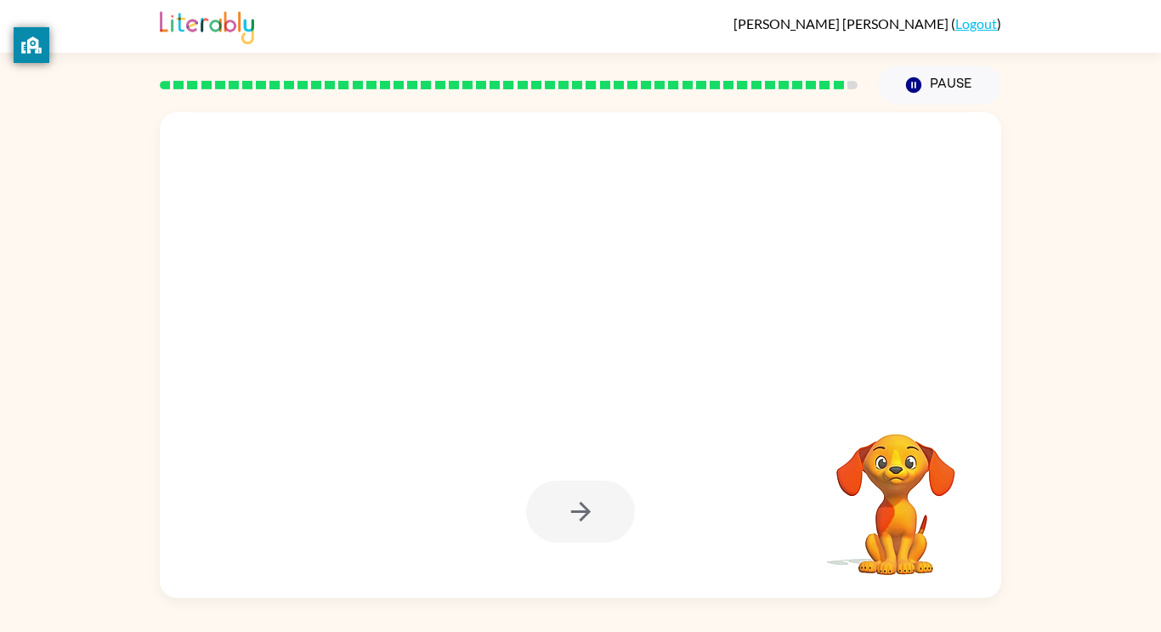
click at [615, 467] on div at bounding box center [581, 511] width 808 height 139
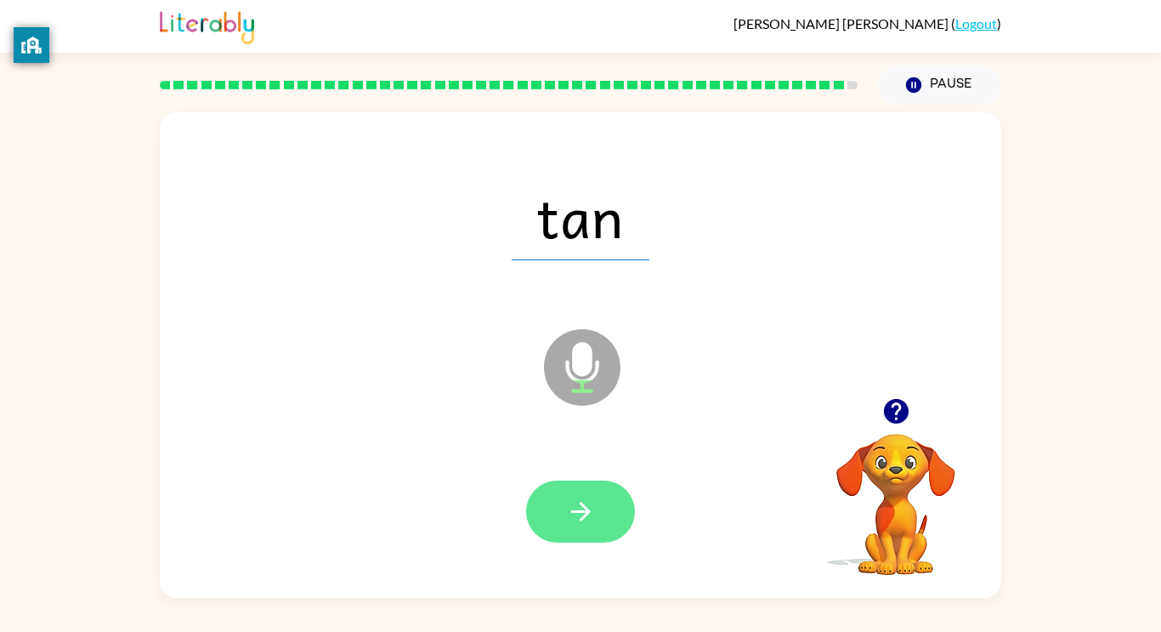
click at [578, 518] on icon "button" at bounding box center [581, 512] width 30 height 30
